Goal: Information Seeking & Learning: Learn about a topic

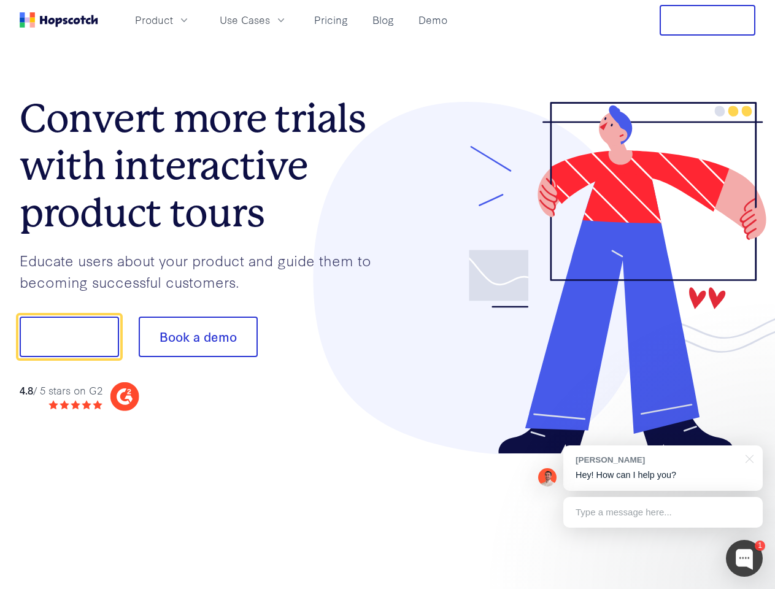
click at [388, 295] on div at bounding box center [572, 278] width 368 height 353
click at [173, 20] on span "Product" at bounding box center [154, 19] width 38 height 15
click at [270, 20] on span "Use Cases" at bounding box center [245, 19] width 50 height 15
click at [708, 20] on button "Free Trial" at bounding box center [708, 20] width 96 height 31
click at [69, 337] on button "Show me!" at bounding box center [69, 337] width 99 height 41
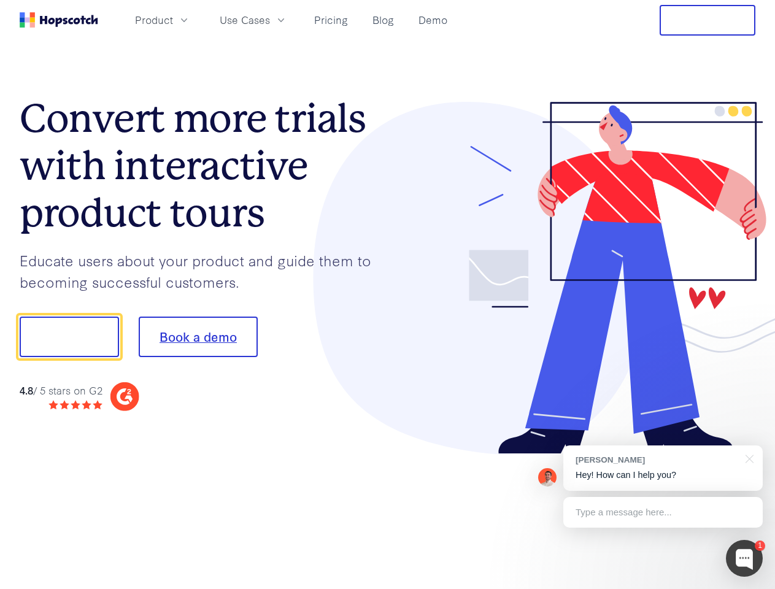
click at [198, 337] on button "Book a demo" at bounding box center [198, 337] width 119 height 41
click at [744, 559] on div at bounding box center [744, 558] width 37 height 37
click at [663, 468] on div "[PERSON_NAME] Hey! How can I help you?" at bounding box center [662, 468] width 199 height 45
click at [748, 458] on div at bounding box center [648, 335] width 230 height 409
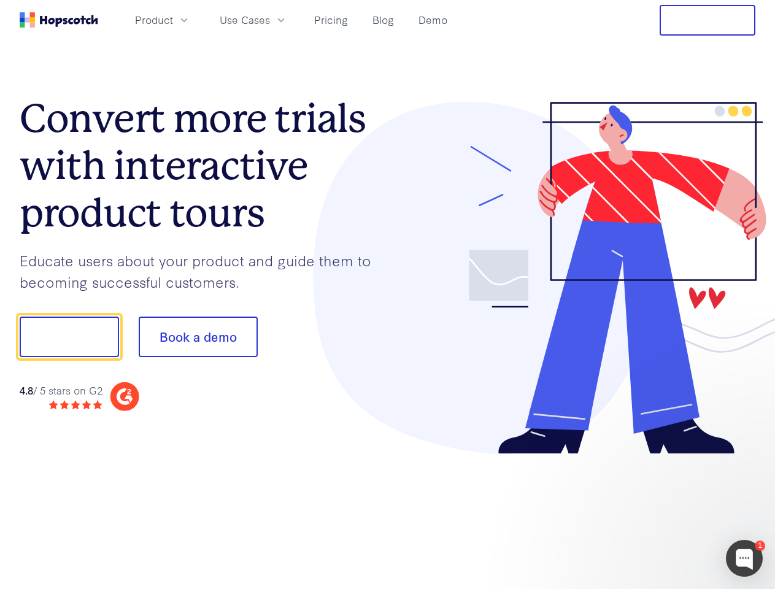
click at [663, 512] on div at bounding box center [648, 417] width 230 height 245
